Goal: Information Seeking & Learning: Learn about a topic

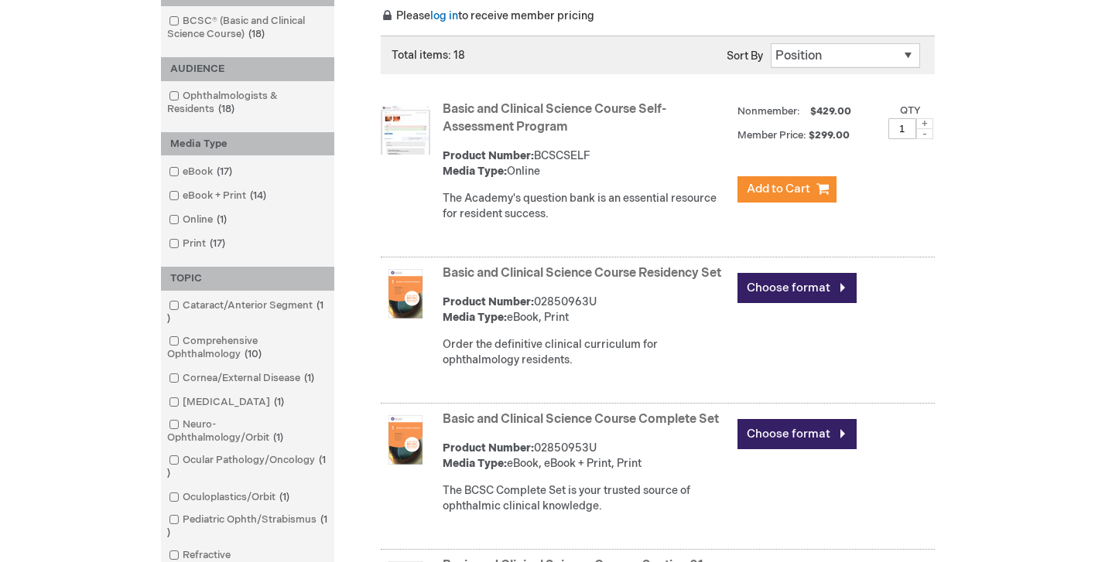
scroll to position [282, 0]
click at [608, 426] on link "Basic and Clinical Science Course Complete Set" at bounding box center [580, 419] width 276 height 15
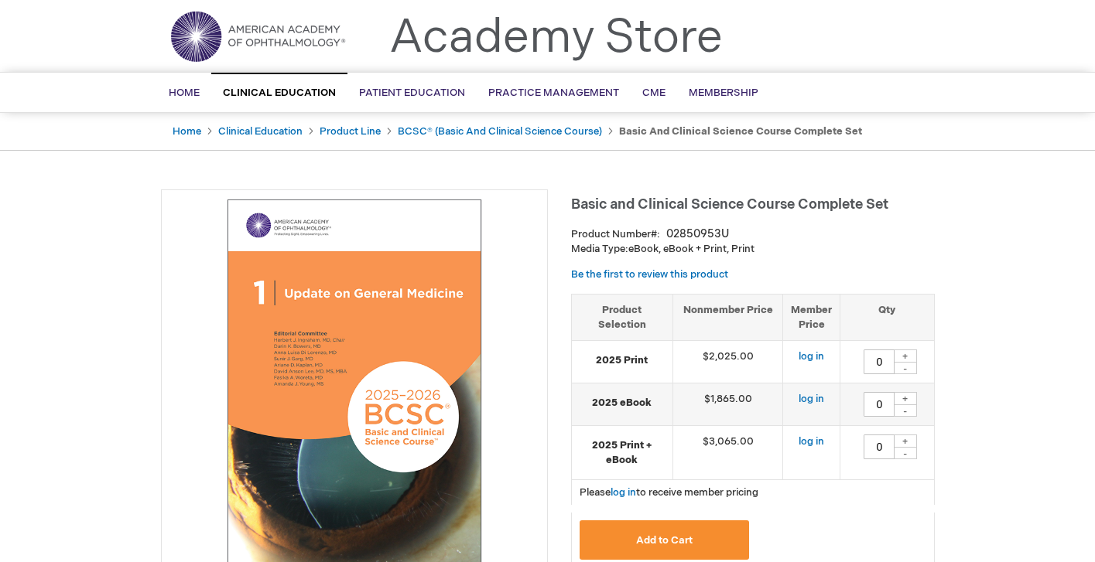
scroll to position [43, 0]
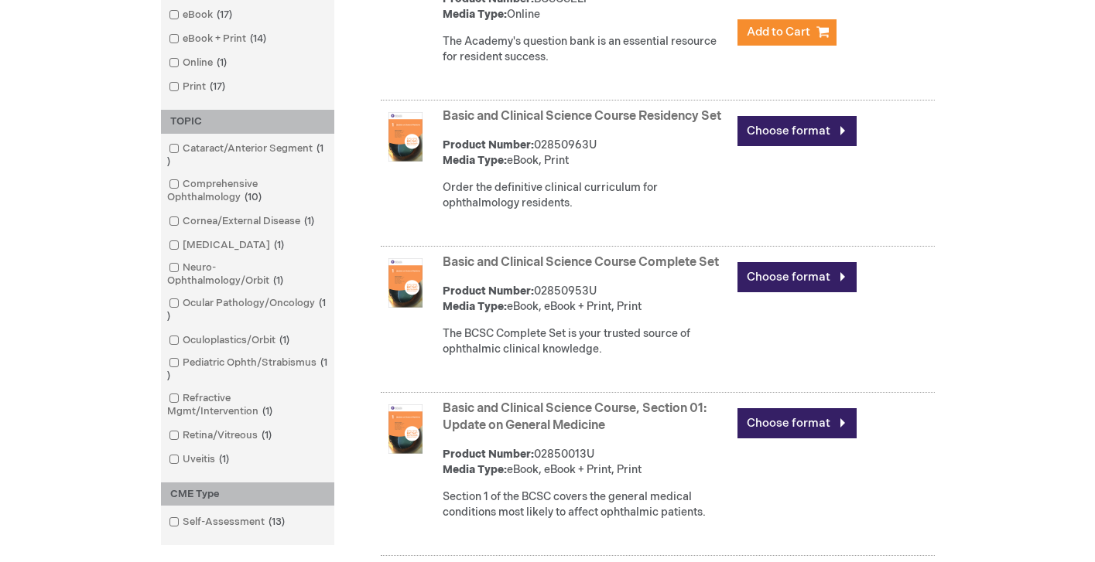
scroll to position [439, 0]
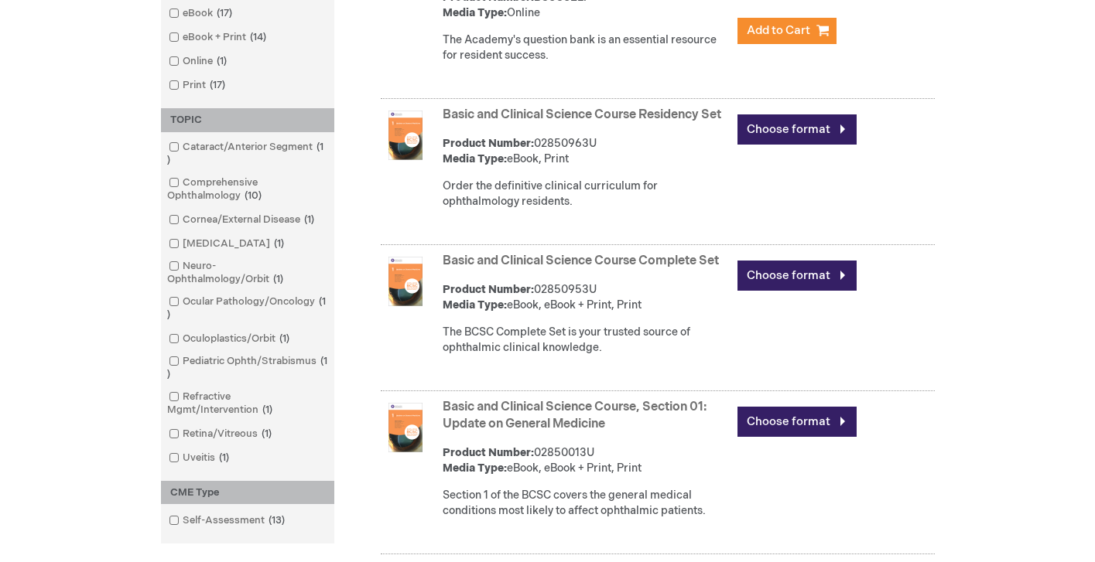
click at [571, 114] on link "Basic and Clinical Science Course Residency Set" at bounding box center [581, 115] width 278 height 15
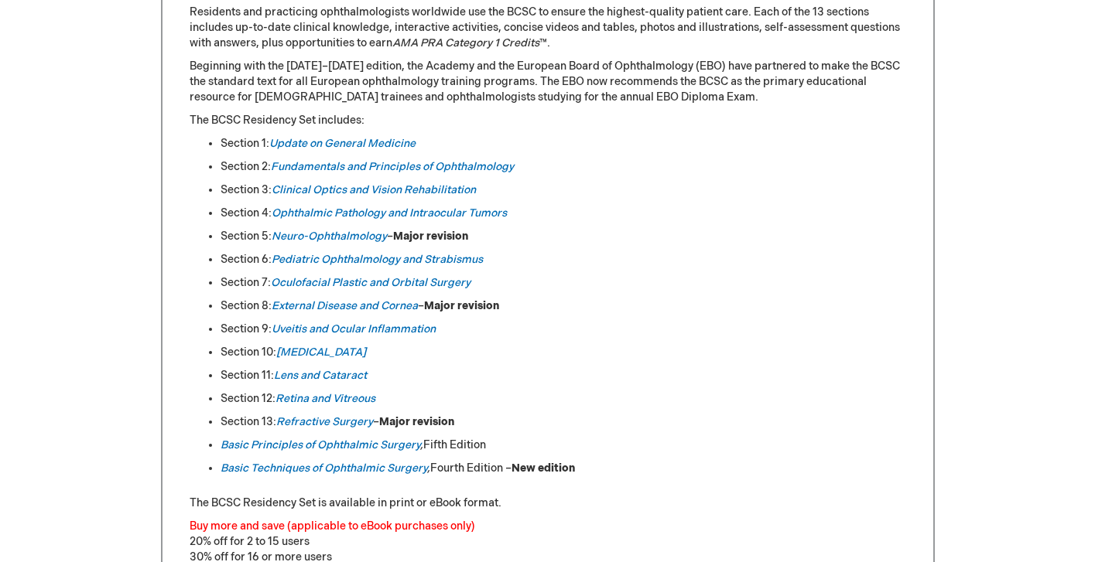
scroll to position [742, 0]
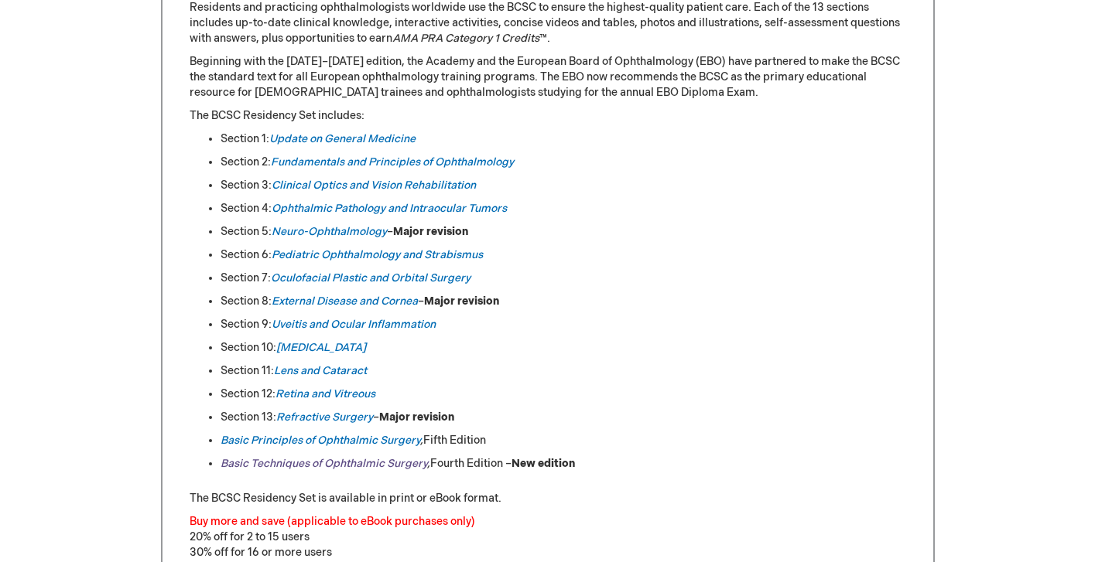
click at [389, 462] on link "Basic Techniques of Ophthalmic Surgery" at bounding box center [323, 463] width 207 height 13
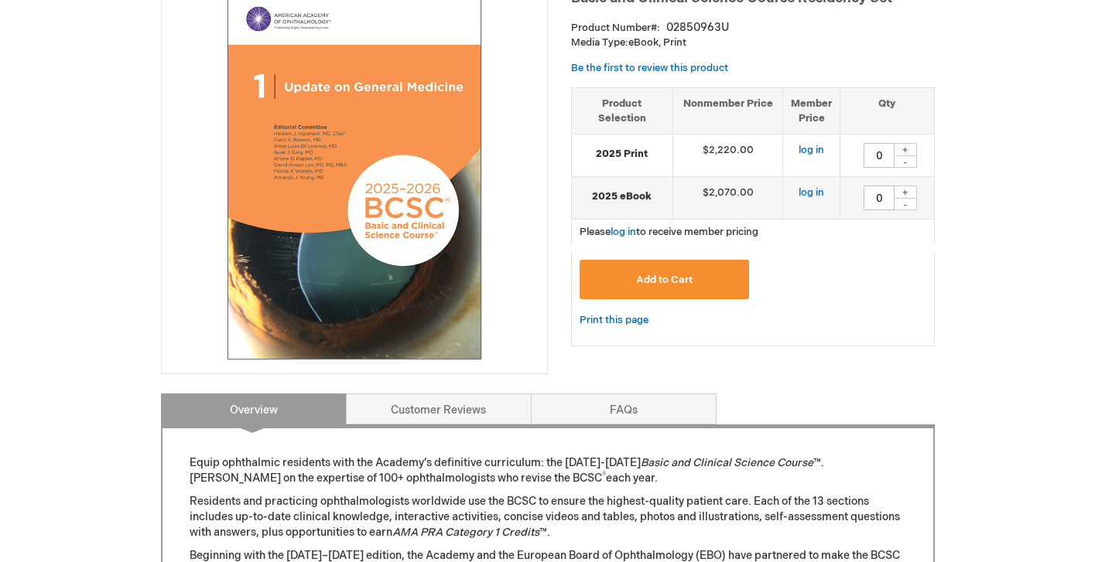
scroll to position [216, 0]
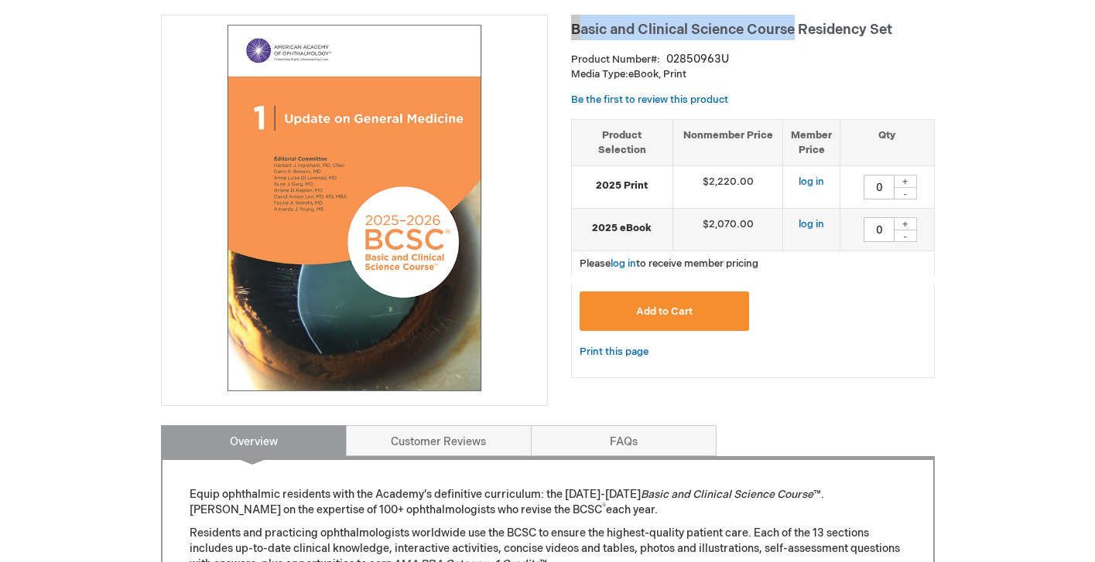
drag, startPoint x: 571, startPoint y: 29, endPoint x: 795, endPoint y: 27, distance: 224.3
click at [795, 27] on span "Basic and Clinical Science Course Residency Set" at bounding box center [731, 30] width 321 height 16
copy span "Basic and Clinical Science Course"
